Goal: Task Accomplishment & Management: Use online tool/utility

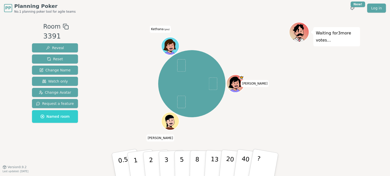
click at [314, 98] on div "Waiting for 3 more votes..." at bounding box center [324, 92] width 71 height 140
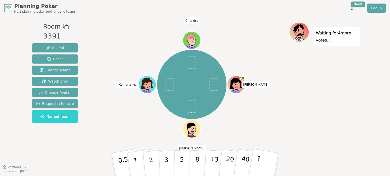
click at [282, 120] on div "[PERSON_NAME] [PERSON_NAME] (you) [PERSON_NAME]" at bounding box center [192, 84] width 194 height 107
click at [197, 163] on p "8" at bounding box center [197, 164] width 4 height 27
click at [279, 123] on div "[PERSON_NAME] [PERSON_NAME] (you) [PERSON_NAME]" at bounding box center [192, 84] width 194 height 107
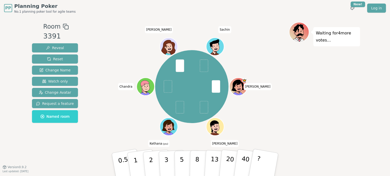
click at [312, 116] on div "Waiting for 4 more votes..." at bounding box center [324, 92] width 71 height 140
click at [180, 158] on p "5" at bounding box center [182, 164] width 4 height 27
click at [312, 90] on div "Waiting for 2 more votes..." at bounding box center [324, 92] width 71 height 140
click at [297, 90] on div "Waiting for 2 more votes..." at bounding box center [324, 92] width 71 height 140
click at [283, 98] on div "[PERSON_NAME] [PERSON_NAME] (you) [PERSON_NAME]" at bounding box center [192, 86] width 194 height 111
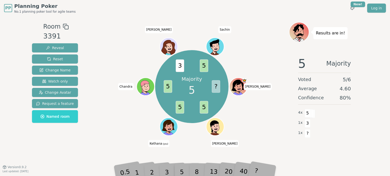
click at [261, 116] on div "Majority 5 ? 5 5 5 3 5 [PERSON_NAME] [PERSON_NAME] (you) [PERSON_NAME]" at bounding box center [192, 86] width 194 height 111
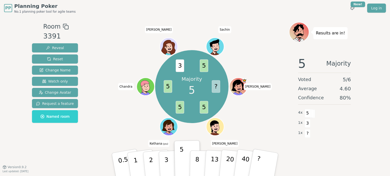
click at [255, 126] on div "Majority 5 ? 5 5 5 3 5 [PERSON_NAME] [PERSON_NAME] (you) [PERSON_NAME]" at bounding box center [192, 86] width 194 height 111
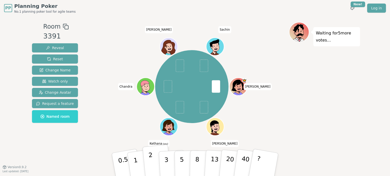
click at [152, 162] on p "2" at bounding box center [151, 166] width 7 height 28
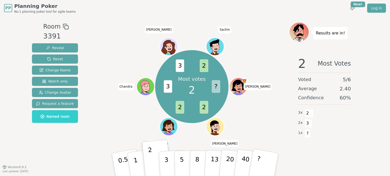
click at [246, 116] on div "Most votes 2 ? 2 2 3 3 2 [PERSON_NAME] [PERSON_NAME] (you) [PERSON_NAME]" at bounding box center [192, 86] width 194 height 111
click at [272, 132] on div "Most votes 2 ? 2 2 3 3 2 [PERSON_NAME] [PERSON_NAME] (you) [PERSON_NAME]" at bounding box center [192, 86] width 194 height 111
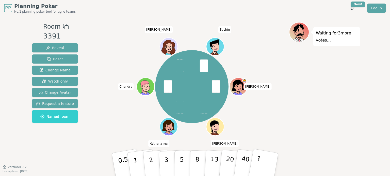
click at [278, 117] on div "[PERSON_NAME] [PERSON_NAME] (you) [PERSON_NAME]" at bounding box center [192, 86] width 194 height 111
click at [186, 160] on button "5" at bounding box center [187, 165] width 26 height 39
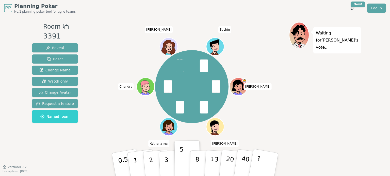
click at [303, 114] on div "Waiting for [PERSON_NAME] 's vote..." at bounding box center [324, 92] width 71 height 140
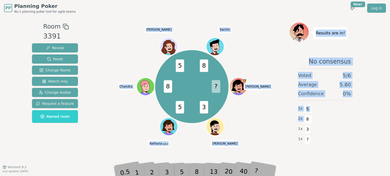
drag, startPoint x: 303, startPoint y: 114, endPoint x: 255, endPoint y: 120, distance: 48.3
click at [255, 120] on div "Room 3391 Reveal Reset Change Name Watch only Change Avatar Request a feature N…" at bounding box center [195, 92] width 330 height 140
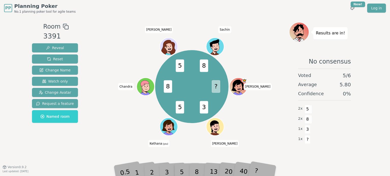
click at [255, 120] on div "? 3 5 8 5 8 [PERSON_NAME] [PERSON_NAME] (you) [PERSON_NAME]" at bounding box center [192, 86] width 194 height 111
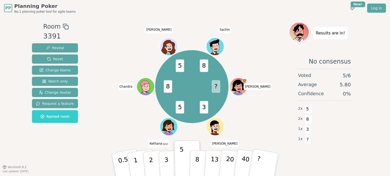
click at [293, 165] on div "Room 3391 Reveal Reset Change Name Watch only Change Avatar Request a feature N…" at bounding box center [195, 91] width 330 height 151
click at [292, 164] on div "Room 3391 Reveal Reset Change Name Watch only Change Avatar Request a feature N…" at bounding box center [195, 91] width 330 height 151
click at [290, 149] on div "No consensus Voted 5 / 6 Average 5.80 Confidence 0 % 2 x 5 2 x 8 1 x 3 1 x ?" at bounding box center [324, 103] width 71 height 101
click at [274, 138] on div "? 3 5 8 5 8 [PERSON_NAME] [PERSON_NAME] (you) [PERSON_NAME]" at bounding box center [192, 86] width 194 height 111
click at [253, 121] on div "? 3 5 8 5 8 [PERSON_NAME] [PERSON_NAME] (you) [PERSON_NAME]" at bounding box center [192, 86] width 194 height 111
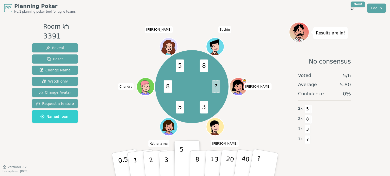
click at [264, 122] on div "? 3 5 8 5 8 [PERSON_NAME] [PERSON_NAME] (you) [PERSON_NAME]" at bounding box center [192, 86] width 194 height 111
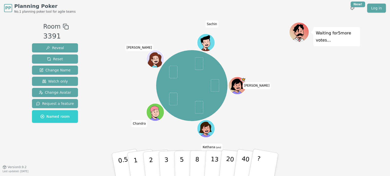
click at [303, 136] on div "Waiting for 5 more votes..." at bounding box center [324, 92] width 71 height 140
click at [179, 162] on button "5" at bounding box center [187, 165] width 26 height 39
click at [271, 114] on div "[PERSON_NAME] (you) [PERSON_NAME]" at bounding box center [192, 85] width 194 height 109
